Goal: Transaction & Acquisition: Purchase product/service

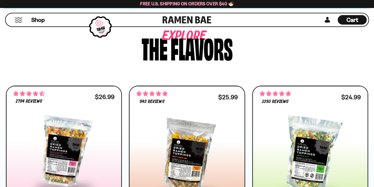
scroll to position [244, 0]
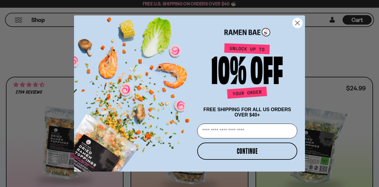
click at [296, 26] on circle "Close dialog" at bounding box center [297, 23] width 10 height 10
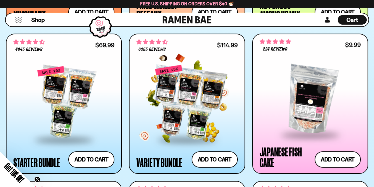
scroll to position [580, 0]
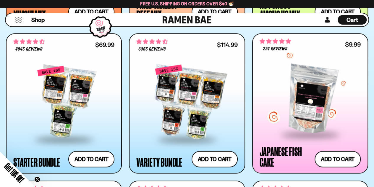
click at [309, 90] on div at bounding box center [310, 99] width 101 height 69
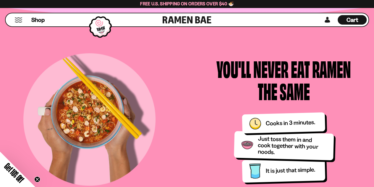
scroll to position [708, 0]
